Goal: Find contact information: Find contact information

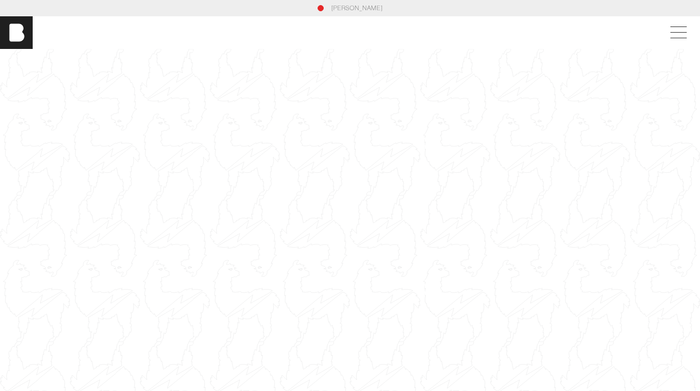
click at [318, 128] on div at bounding box center [350, 245] width 700 height 393
click at [209, 132] on div at bounding box center [350, 245] width 700 height 393
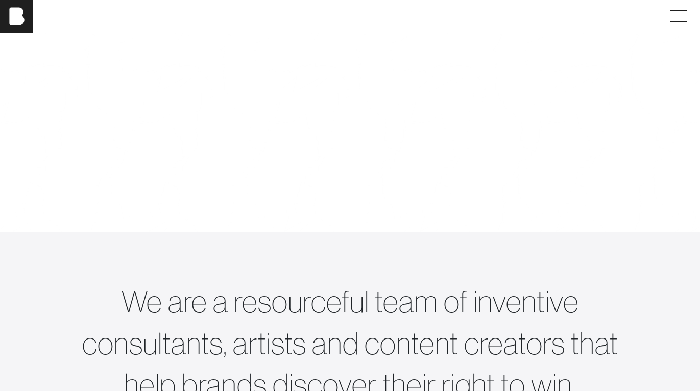
scroll to position [768, 0]
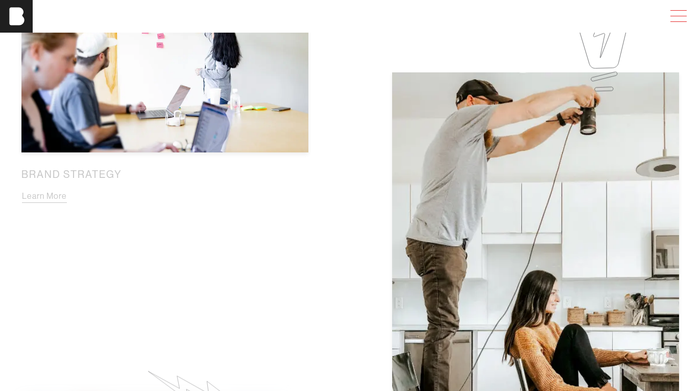
click at [688, 15] on span at bounding box center [675, 16] width 23 height 18
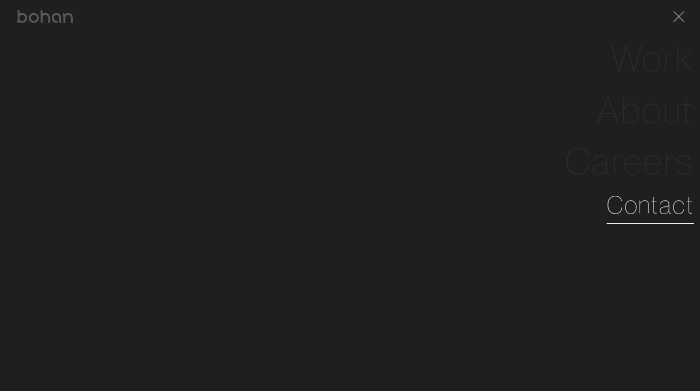
click at [636, 210] on link "Contact" at bounding box center [649, 205] width 87 height 37
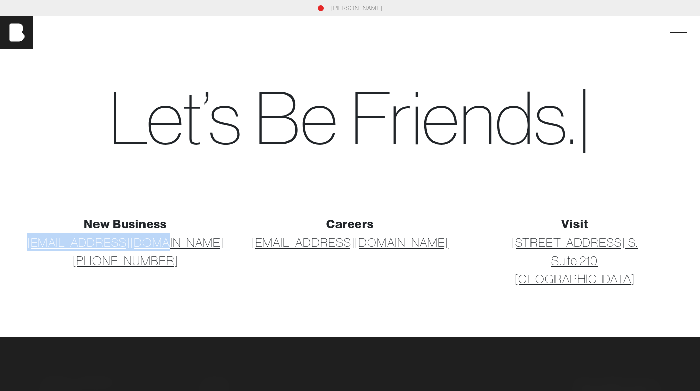
drag, startPoint x: 201, startPoint y: 243, endPoint x: 35, endPoint y: 242, distance: 166.4
click at [35, 242] on p "[EMAIL_ADDRESS][DOMAIN_NAME] [PHONE_NUMBER]" at bounding box center [125, 251] width 212 height 37
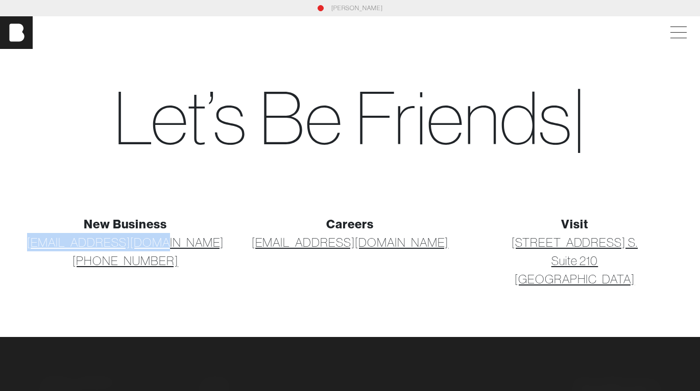
copy link "[EMAIL_ADDRESS][DOMAIN_NAME]"
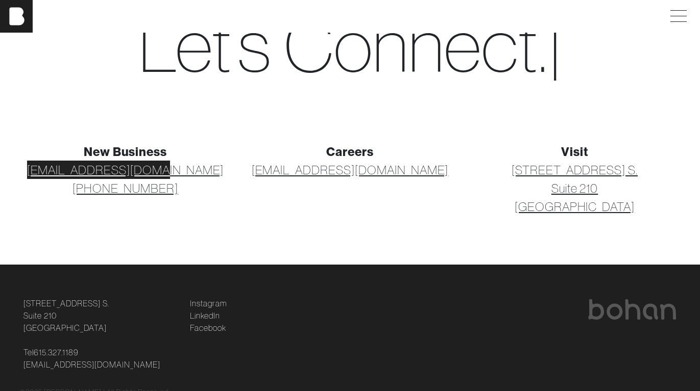
scroll to position [112, 0]
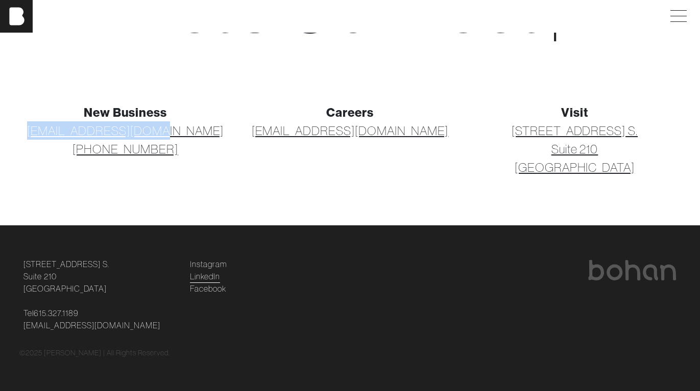
click at [205, 272] on link "LinkedIn" at bounding box center [205, 276] width 30 height 12
